Goal: Task Accomplishment & Management: Use online tool/utility

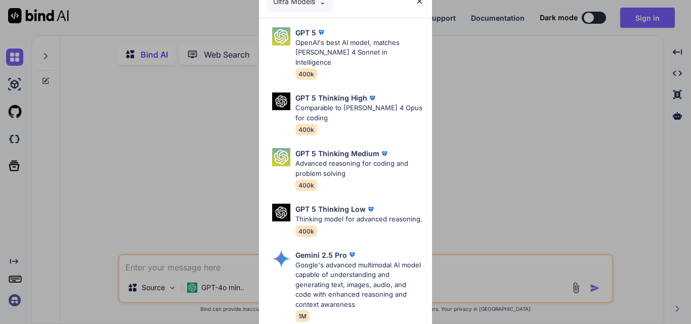
click at [489, 129] on div "Ultra Models GPT 5 OpenAI's best AI model, matches [PERSON_NAME] 4 Sonnet in In…" at bounding box center [345, 162] width 691 height 324
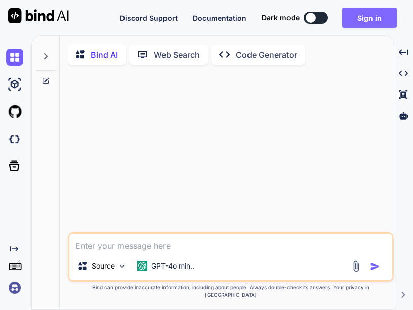
click at [372, 15] on button "Sign in" at bounding box center [369, 18] width 55 height 20
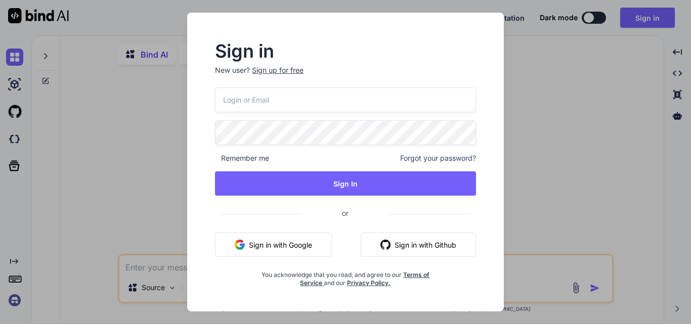
type textarea "x"
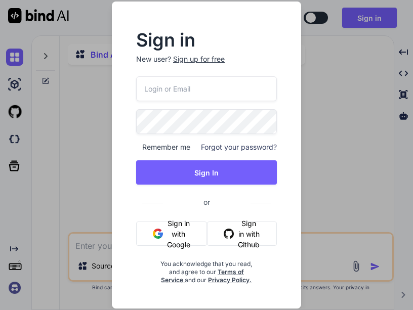
click at [181, 89] on input "email" at bounding box center [206, 88] width 141 height 25
paste input "[EMAIL_ADDRESS][DOMAIN_NAME]"
type input "[EMAIL_ADDRESS][DOMAIN_NAME]"
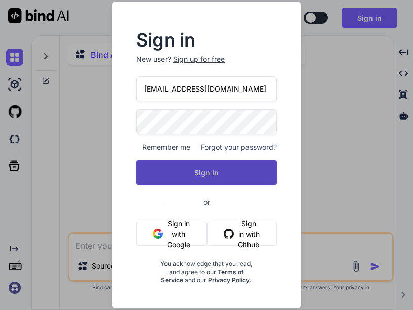
click at [178, 163] on button "Sign In" at bounding box center [206, 172] width 141 height 24
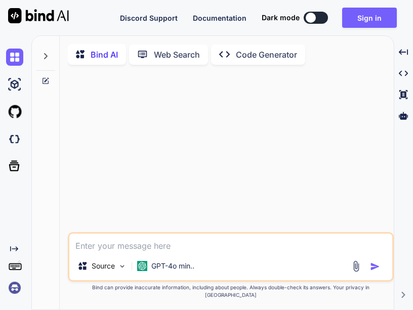
click at [320, 20] on button at bounding box center [315, 18] width 24 height 12
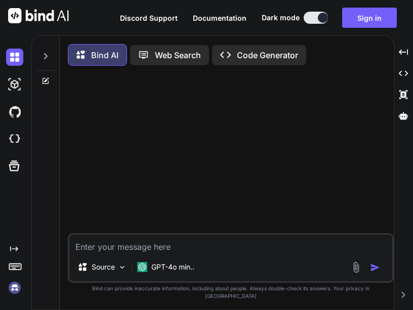
click at [348, 104] on div at bounding box center [232, 153] width 324 height 159
click at [100, 57] on p "Bind AI" at bounding box center [104, 55] width 27 height 12
type textarea "x"
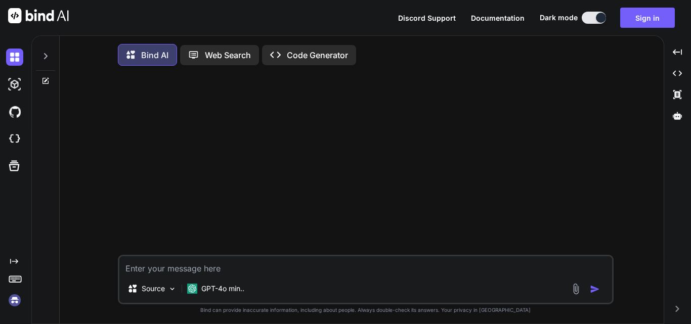
click at [223, 269] on textarea at bounding box center [365, 265] width 492 height 18
paste textarea "[EMAIL_ADDRESS][DOMAIN_NAME]"
type textarea "[EMAIL_ADDRESS][DOMAIN_NAME]"
type textarea "x"
drag, startPoint x: 249, startPoint y: 268, endPoint x: 107, endPoint y: 272, distance: 142.6
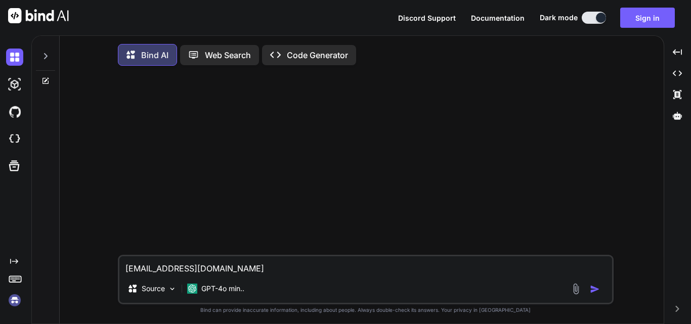
click at [107, 272] on div "[EMAIL_ADDRESS][DOMAIN_NAME] Source GPT-4o min.. Created with Bind Always check…" at bounding box center [366, 200] width 596 height 252
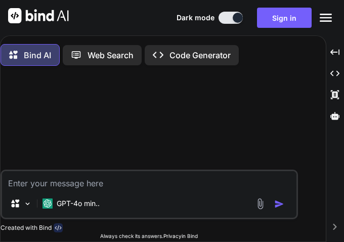
type textarea "x"
click at [96, 189] on textarea at bounding box center [149, 179] width 294 height 18
paste textarea "@model EcommAPI.Models.RequestModels.SubCategoryRequestmodel; <div class="row">…"
type textarea "@model EcommAPI.Models.RequestModels.SubCategoryRequestmodel; <div class="row">…"
type textarea "x"
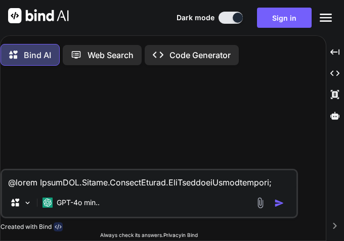
scroll to position [717, 0]
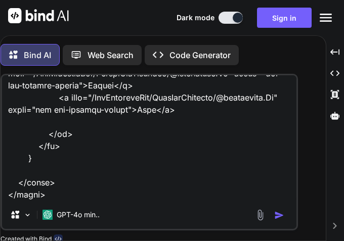
type textarea "@model EcommAPI.Models.RequestModels.SubCategoryRequestmodel; <div class="row">…"
type textarea "x"
type textarea "@model EcommAPI.Models.RequestModels.SubCategoryRequestmodel; <div class="row">…"
type textarea "x"
type textarea "@model EcommAPI.Models.RequestModels.SubCategoryRequestmodel; <div class="row">…"
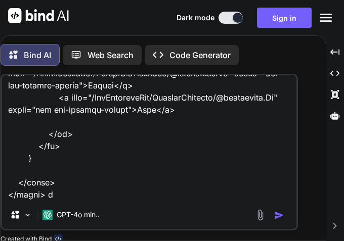
type textarea "x"
type textarea "@model EcommAPI.Models.RequestModels.SubCategoryRequestmodel; <div class="row">…"
type textarea "x"
type textarea "@model EcommAPI.Models.RequestModels.SubCategoryRequestmodel; <div class="row">…"
type textarea "x"
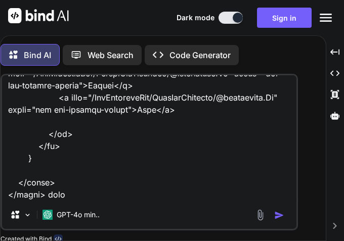
type textarea "@model EcommAPI.Models.RequestModels.SubCategoryRequestmodel; <div class="row">…"
type textarea "x"
type textarea "@model EcommAPI.Models.RequestModels.SubCategoryRequestmodel; <div class="row">…"
type textarea "x"
type textarea "@model EcommAPI.Models.RequestModels.SubCategoryRequestmodel; <div class="row">…"
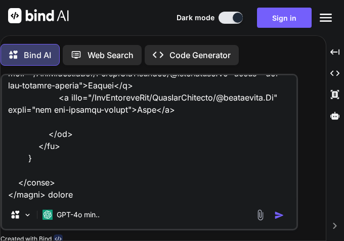
type textarea "x"
type textarea "@model EcommAPI.Models.RequestModels.SubCategoryRequestmodel; <div class="row">…"
type textarea "x"
type textarea "@model EcommAPI.Models.RequestModels.SubCategoryRequestmodel; <div class="row">…"
type textarea "x"
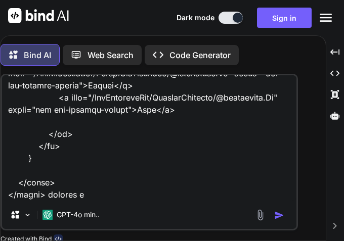
type textarea "@model EcommAPI.Models.RequestModels.SubCategoryRequestmodel; <div class="row">…"
type textarea "x"
type textarea "@model EcommAPI.Models.RequestModels.SubCategoryRequestmodel; <div class="row">…"
type textarea "x"
type textarea "@model EcommAPI.Models.RequestModels.SubCategoryRequestmodel; <div class="row">…"
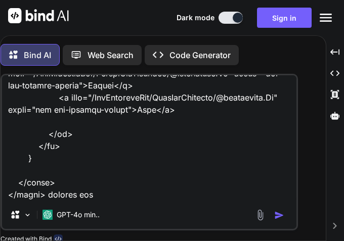
type textarea "x"
type textarea "@model EcommAPI.Models.RequestModels.SubCategoryRequestmodel; <div class="row">…"
type textarea "x"
type textarea "@model EcommAPI.Models.RequestModels.SubCategoryRequestmodel; <div class="row">…"
type textarea "x"
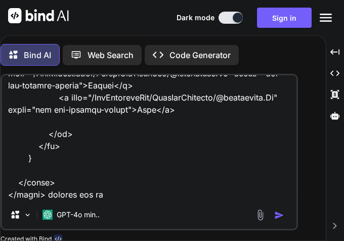
type textarea "@model EcommAPI.Models.RequestModels.SubCategoryRequestmodel; <div class="row">…"
type textarea "x"
type textarea "@model EcommAPI.Models.RequestModels.SubCategoryRequestmodel; <div class="row">…"
type textarea "x"
type textarea "@model EcommAPI.Models.RequestModels.SubCategoryRequestmodel; <div class="row">…"
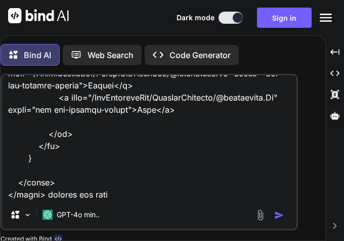
type textarea "x"
type textarea "@model EcommAPI.Models.RequestModels.SubCategoryRequestmodel; <div class="row">…"
type textarea "x"
type textarea "@model EcommAPI.Models.RequestModels.SubCategoryRequestmodel; <div class="row">…"
type textarea "x"
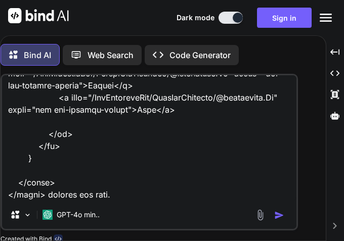
type textarea "@model EcommAPI.Models.RequestModels.SubCategoryRequestmodel; <div class="row">…"
type textarea "x"
type textarea "@model EcommAPI.Models.RequestModels.SubCategoryRequestmodel; <div class="row">…"
type textarea "x"
type textarea "@model EcommAPI.Models.RequestModels.SubCategoryRequestmodel; <div class="row">…"
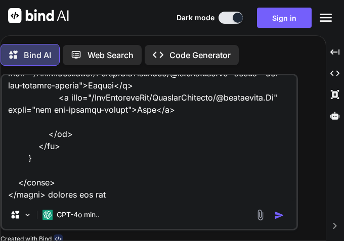
type textarea "x"
type textarea "@model EcommAPI.Models.RequestModels.SubCategoryRequestmodel; <div class="row">…"
type textarea "x"
type textarea "@model EcommAPI.Models.RequestModels.SubCategoryRequestmodel; <div class="row">…"
type textarea "x"
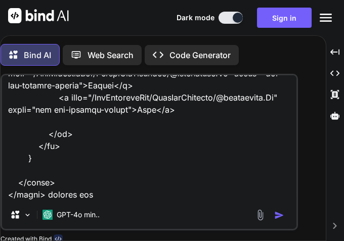
type textarea "@model EcommAPI.Models.RequestModels.SubCategoryRequestmodel; <div class="row">…"
type textarea "x"
type textarea "@model EcommAPI.Models.RequestModels.SubCategoryRequestmodel; <div class="row">…"
type textarea "x"
type textarea "@model EcommAPI.Models.RequestModels.SubCategoryRequestmodel; <div class="row">…"
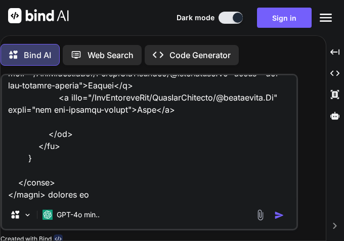
type textarea "x"
type textarea "@model EcommAPI.Models.RequestModels.SubCategoryRequestmodel; <div class="row">…"
type textarea "x"
type textarea "@model EcommAPI.Models.RequestModels.SubCategoryRequestmodel; <div class="row">…"
type textarea "x"
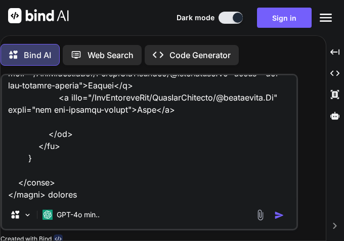
type textarea "@model EcommAPI.Models.RequestModels.SubCategoryRequestmodel; <div class="row">…"
type textarea "x"
type textarea "@model EcommAPI.Models.RequestModels.SubCategoryRequestmodel; <div class="row">…"
type textarea "x"
type textarea "@model EcommAPI.Models.RequestModels.SubCategoryRequestmodel; <div class="row">…"
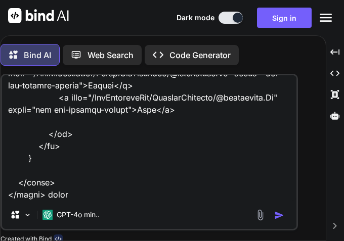
type textarea "x"
type textarea "@model EcommAPI.Models.RequestModels.SubCategoryRequestmodel; <div class="row">…"
type textarea "x"
type textarea "@model EcommAPI.Models.RequestModels.SubCategoryRequestmodel; <div class="row">…"
type textarea "x"
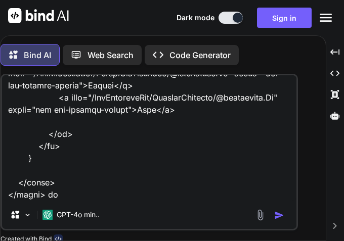
type textarea "@model EcommAPI.Models.RequestModels.SubCategoryRequestmodel; <div class="row">…"
type textarea "x"
type textarea "@model EcommAPI.Models.RequestModels.SubCategoryRequestmodel; <div class="row">…"
type textarea "x"
type textarea "@model EcommAPI.Models.RequestModels.SubCategoryRequestmodel; <div class="row">…"
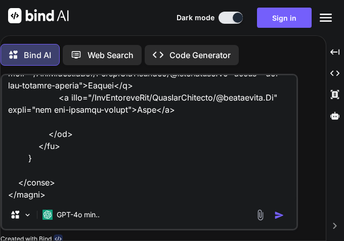
type textarea "x"
type textarea "@model EcommAPI.Models.RequestModels.SubCategoryRequestmodel; <div class="row">…"
type textarea "x"
type textarea "@model EcommAPI.Models.RequestModels.SubCategoryRequestmodel; <div class="row">…"
type textarea "x"
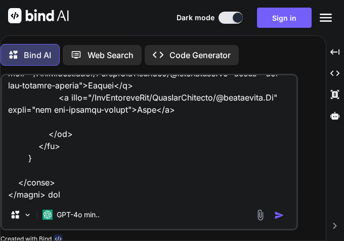
type textarea "@model EcommAPI.Models.RequestModels.SubCategoryRequestmodel; <div class="row">…"
type textarea "x"
type textarea "@model EcommAPI.Models.RequestModels.SubCategoryRequestmodel; <div class="row">…"
type textarea "x"
type textarea "@model EcommAPI.Models.RequestModels.SubCategoryRequestmodel; <div class="row">…"
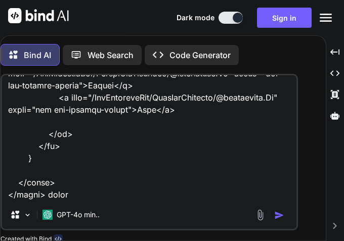
type textarea "x"
type textarea "@model EcommAPI.Models.RequestModels.SubCategoryRequestmodel; <div class="row">…"
type textarea "x"
type textarea "@model EcommAPI.Models.RequestModels.SubCategoryRequestmodel; <div class="row">…"
type textarea "x"
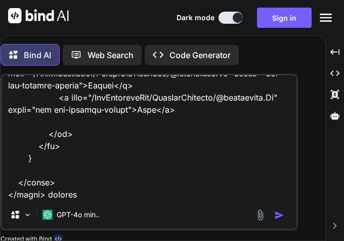
type textarea "@model EcommAPI.Models.RequestModels.SubCategoryRequestmodel; <div class="row">…"
type textarea "x"
type textarea "@model EcommAPI.Models.RequestModels.SubCategoryRequestmodel; <div class="row">…"
type textarea "x"
type textarea "@model EcommAPI.Models.RequestModels.SubCategoryRequestmodel; <div class="row">…"
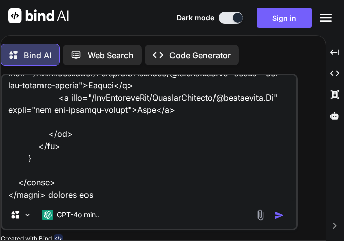
type textarea "x"
type textarea "@model EcommAPI.Models.RequestModels.SubCategoryRequestmodel; <div class="row">…"
type textarea "x"
type textarea "@model EcommAPI.Models.RequestModels.SubCategoryRequestmodel; <div class="row">…"
type textarea "x"
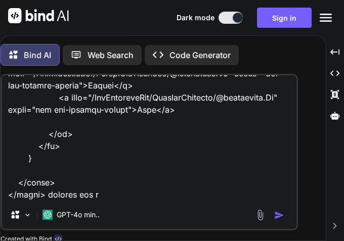
type textarea "@model EcommAPI.Models.RequestModels.SubCategoryRequestmodel; <div class="row">…"
type textarea "x"
type textarea "@model EcommAPI.Models.RequestModels.SubCategoryRequestmodel; <div class="row">…"
type textarea "x"
type textarea "@model EcommAPI.Models.RequestModels.SubCategoryRequestmodel; <div class="row">…"
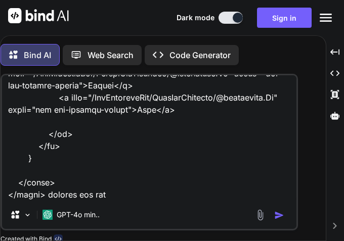
type textarea "x"
type textarea "@model EcommAPI.Models.RequestModels.SubCategoryRequestmodel; <div class="row">…"
type textarea "x"
type textarea "@model EcommAPI.Models.RequestModels.SubCategoryRequestmodel; <div class="row">…"
type textarea "x"
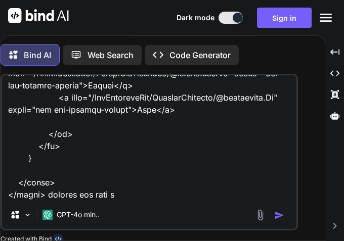
type textarea "@model EcommAPI.Models.RequestModels.SubCategoryRequestmodel; <div class="row">…"
type textarea "x"
type textarea "@model EcommAPI.Models.RequestModels.SubCategoryRequestmodel; <div class="row">…"
type textarea "x"
type textarea "@model EcommAPI.Models.RequestModels.SubCategoryRequestmodel; <div class="row">…"
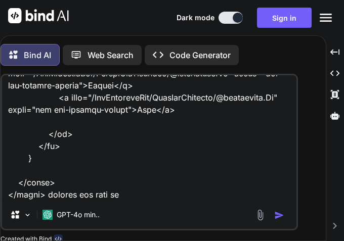
type textarea "x"
type textarea "@model EcommAPI.Models.RequestModels.SubCategoryRequestmodel; <div class="row">…"
type textarea "x"
type textarea "@model EcommAPI.Models.RequestModels.SubCategoryRequestmodel; <div class="row">…"
type textarea "x"
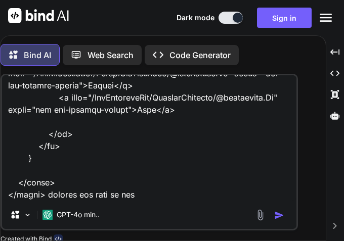
type textarea "@model EcommAPI.Models.RequestModels.SubCategoryRequestmodel; <div class="row">…"
type textarea "x"
type textarea "@model EcommAPI.Models.RequestModels.SubCategoryRequestmodel; <div class="row">…"
type textarea "x"
type textarea "@model EcommAPI.Models.RequestModels.SubCategoryRequestmodel; <div class="row">…"
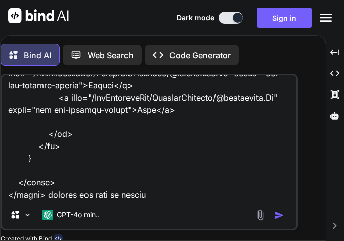
type textarea "x"
type textarea "@model EcommAPI.Models.RequestModels.SubCategoryRequestmodel; <div class="row">…"
type textarea "x"
type textarea "@model EcommAPI.Models.RequestModels.SubCategoryRequestmodel; <div class="row">…"
type textarea "x"
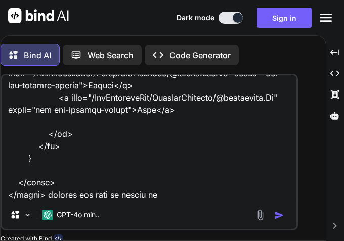
type textarea "@model EcommAPI.Models.RequestModels.SubCategoryRequestmodel; <div class="row">…"
type textarea "x"
type textarea "@model EcommAPI.Models.RequestModels.SubCategoryRequestmodel; <div class="row">…"
type textarea "x"
type textarea "@model EcommAPI.Models.RequestModels.SubCategoryRequestmodel; <div class="row">…"
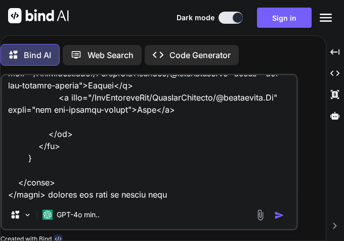
type textarea "x"
type textarea "@model EcommAPI.Models.RequestModels.SubCategoryRequestmodel; <div class="row">…"
type textarea "x"
type textarea "@model EcommAPI.Models.RequestModels.SubCategoryRequestmodel; <div class="row">…"
type textarea "x"
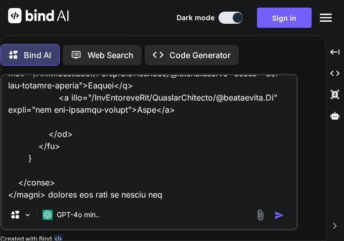
type textarea "@model EcommAPI.Models.RequestModels.SubCategoryRequestmodel; <div class="row">…"
type textarea "x"
type textarea "@model EcommAPI.Models.RequestModels.SubCategoryRequestmodel; <div class="row">…"
type textarea "x"
type textarea "@model EcommAPI.Models.RequestModels.SubCategoryRequestmodel; <div class="row">…"
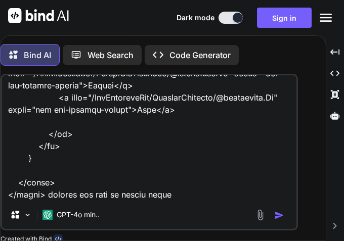
type textarea "x"
type textarea "@model EcommAPI.Models.RequestModels.SubCategoryRequestmodel; <div class="row">…"
type textarea "x"
type textarea "@model EcommAPI.Models.RequestModels.SubCategoryRequestmodel; <div class="row">…"
type textarea "x"
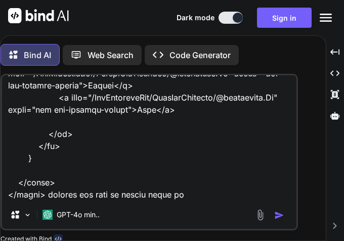
type textarea "@model EcommAPI.Models.RequestModels.SubCategoryRequestmodel; <div class="row">…"
type textarea "x"
type textarea "@model EcommAPI.Models.RequestModels.SubCategoryRequestmodel; <div class="row">…"
type textarea "x"
type textarea "@model EcommAPI.Models.RequestModels.SubCategoryRequestmodel; <div class="row">…"
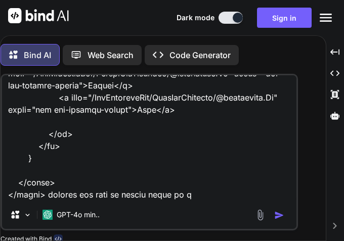
type textarea "x"
type textarea "@model EcommAPI.Models.RequestModels.SubCategoryRequestmodel; <div class="row">…"
type textarea "x"
type textarea "@model EcommAPI.Models.RequestModels.SubCategoryRequestmodel; <div class="row">…"
type textarea "x"
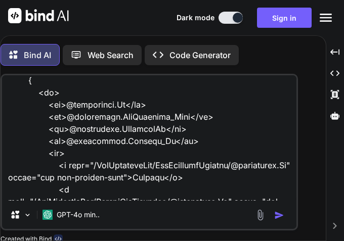
scroll to position [515, 0]
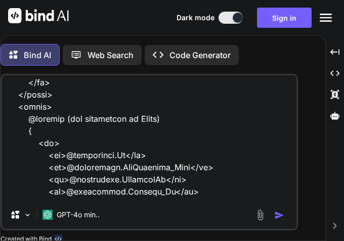
drag, startPoint x: 42, startPoint y: 121, endPoint x: 170, endPoint y: 121, distance: 127.9
click at [170, 121] on textarea at bounding box center [149, 137] width 294 height 125
click at [221, 127] on textarea at bounding box center [149, 137] width 294 height 125
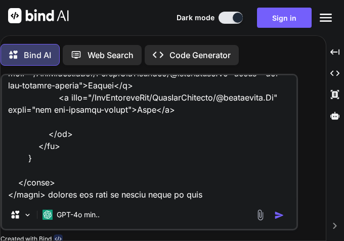
click at [204, 199] on textarea at bounding box center [149, 137] width 294 height 125
type textarea "@model EcommAPI.Models.RequestModels.SubCategoryRequestmodel; <div class="row">…"
type textarea "x"
type textarea "@model EcommAPI.Models.RequestModels.SubCategoryRequestmodel; <div class="row">…"
type textarea "x"
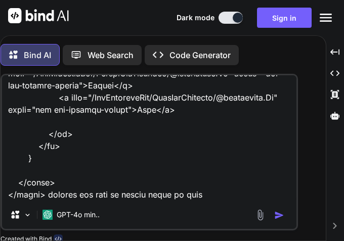
paste textarea "@foreach (var subategory in Model)"
type textarea "@model EcommAPI.Models.RequestModels.SubCategoryRequestmodel; <div class="row">…"
type textarea "x"
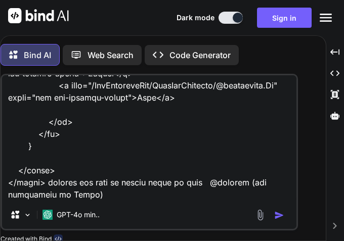
scroll to position [729, 0]
type textarea "@model EcommAPI.Models.RequestModels.SubCategoryRequestmodel; <div class="row">…"
click at [280, 219] on img "button" at bounding box center [279, 215] width 10 height 10
type textarea "x"
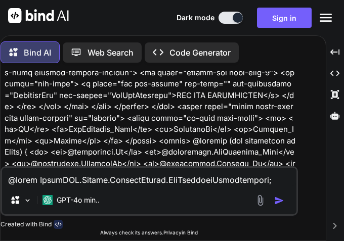
scroll to position [310, 0]
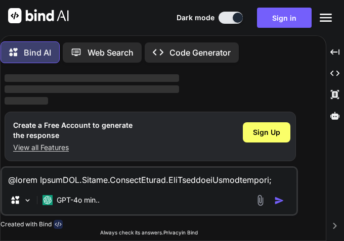
click at [273, 74] on p "‌" at bounding box center [150, 79] width 291 height 12
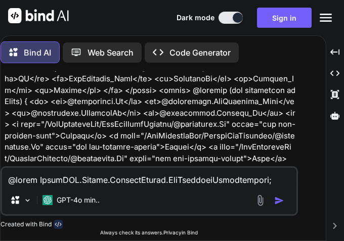
scroll to position [260, 0]
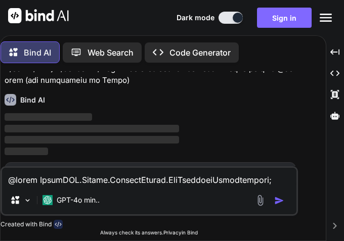
click at [278, 14] on button "Sign in" at bounding box center [284, 18] width 55 height 20
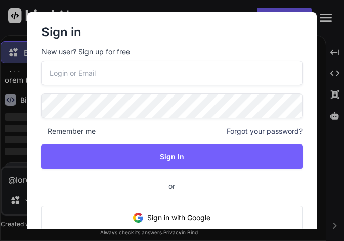
click at [155, 77] on input "email" at bounding box center [171, 73] width 261 height 25
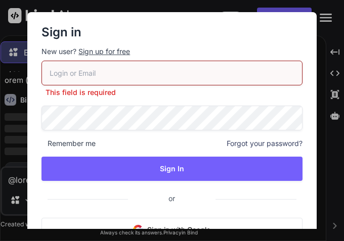
click at [140, 73] on input "email" at bounding box center [171, 73] width 261 height 25
paste input "[EMAIL_ADDRESS][DOMAIN_NAME]"
type input "[EMAIL_ADDRESS][DOMAIN_NAME]"
click at [89, 122] on div "[EMAIL_ADDRESS][DOMAIN_NAME] This field is required Remember me Forgot your pas…" at bounding box center [171, 181] width 261 height 240
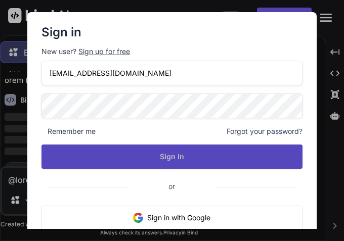
click at [101, 154] on button "Sign In" at bounding box center [171, 157] width 261 height 24
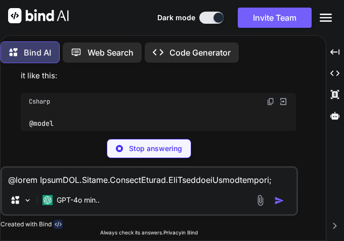
scroll to position [445, 0]
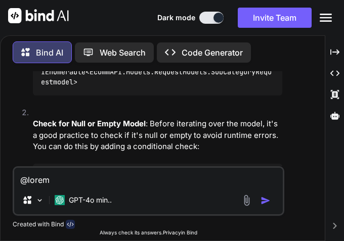
type textarea "x"
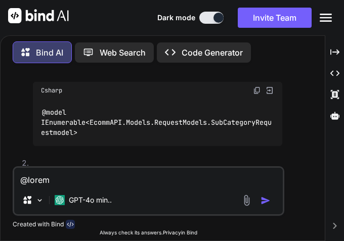
click at [257, 89] on img at bounding box center [257, 90] width 8 height 8
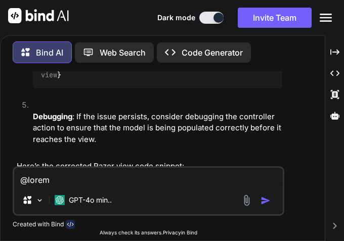
scroll to position [1187, 0]
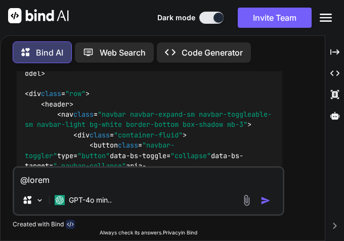
click at [256, 35] on img at bounding box center [257, 31] width 8 height 8
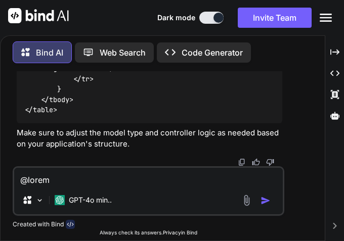
scroll to position [2006, 0]
click at [109, 180] on textarea at bounding box center [148, 177] width 268 height 18
paste textarea "[URL]"
type textarea "[URL]"
type textarea "x"
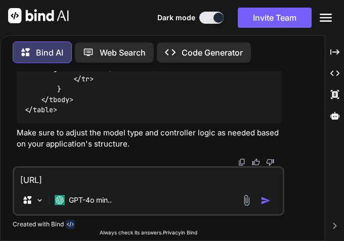
type textarea "[URL]"
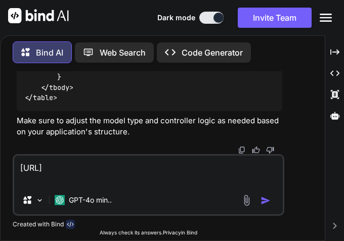
type textarea "x"
type textarea "[URL]"
type textarea "x"
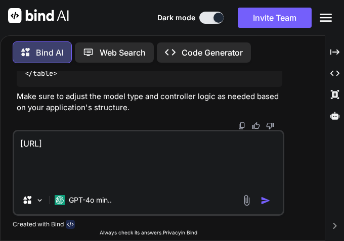
type textarea "[URL] e"
type textarea "x"
type textarea "[URL] er"
type textarea "x"
type textarea "[URL] err"
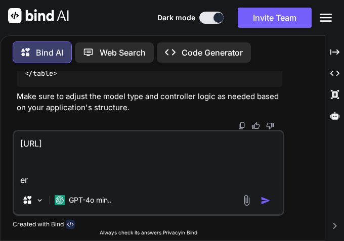
type textarea "x"
type textarea "[URL] erro"
type textarea "x"
type textarea "[URL] error"
type textarea "x"
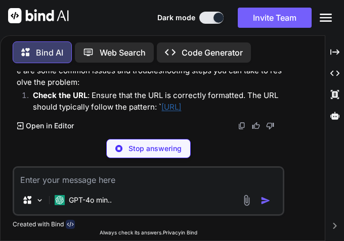
scroll to position [2202, 0]
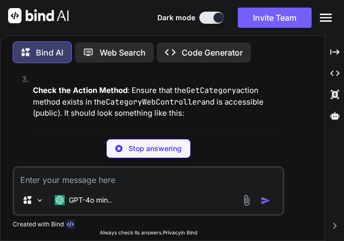
type textarea "x"
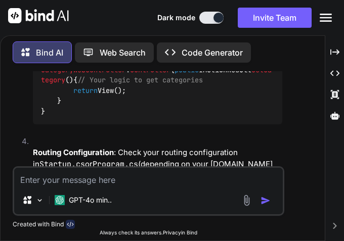
scroll to position [2253, 0]
